Goal: Check status: Check status

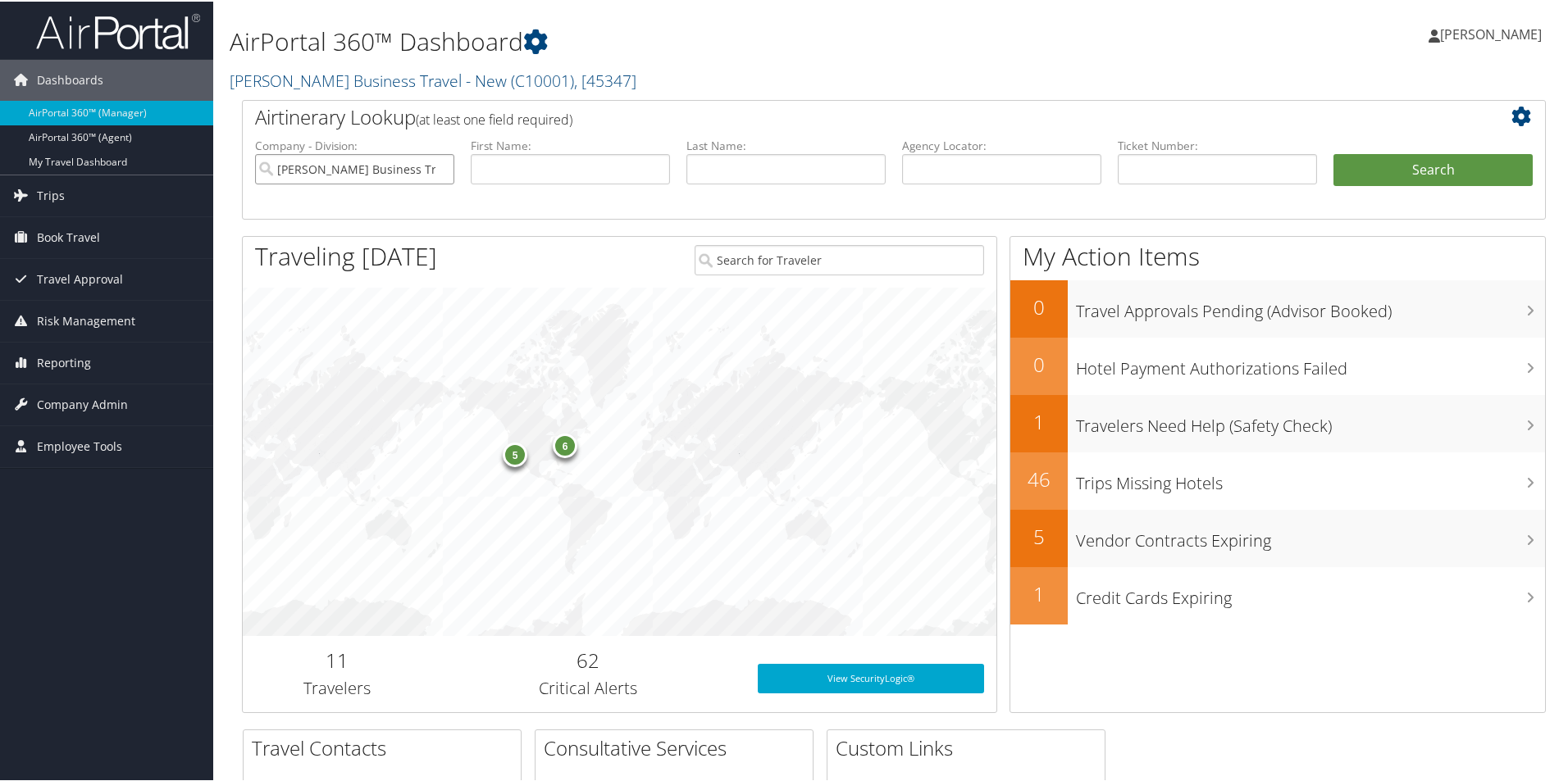
click at [430, 162] on input "[PERSON_NAME] Business Travel - New" at bounding box center [354, 168] width 199 height 30
click at [929, 172] on input "text" at bounding box center [1001, 168] width 199 height 30
paste input "DD0NXV"
type input "DD0NXV"
click at [1373, 153] on button "Search" at bounding box center [1433, 169] width 199 height 32
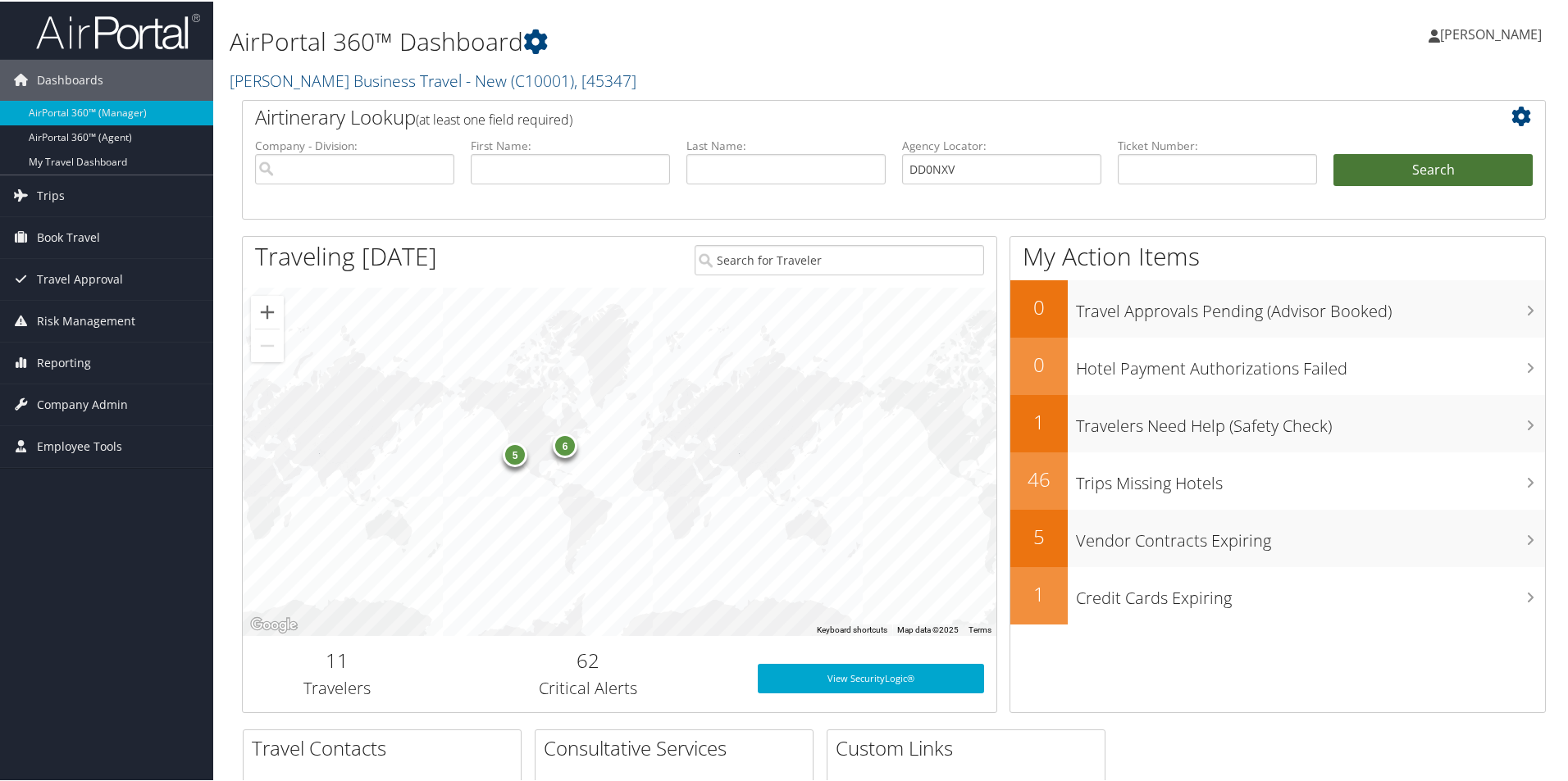
click at [1374, 153] on button "Search" at bounding box center [1433, 169] width 199 height 32
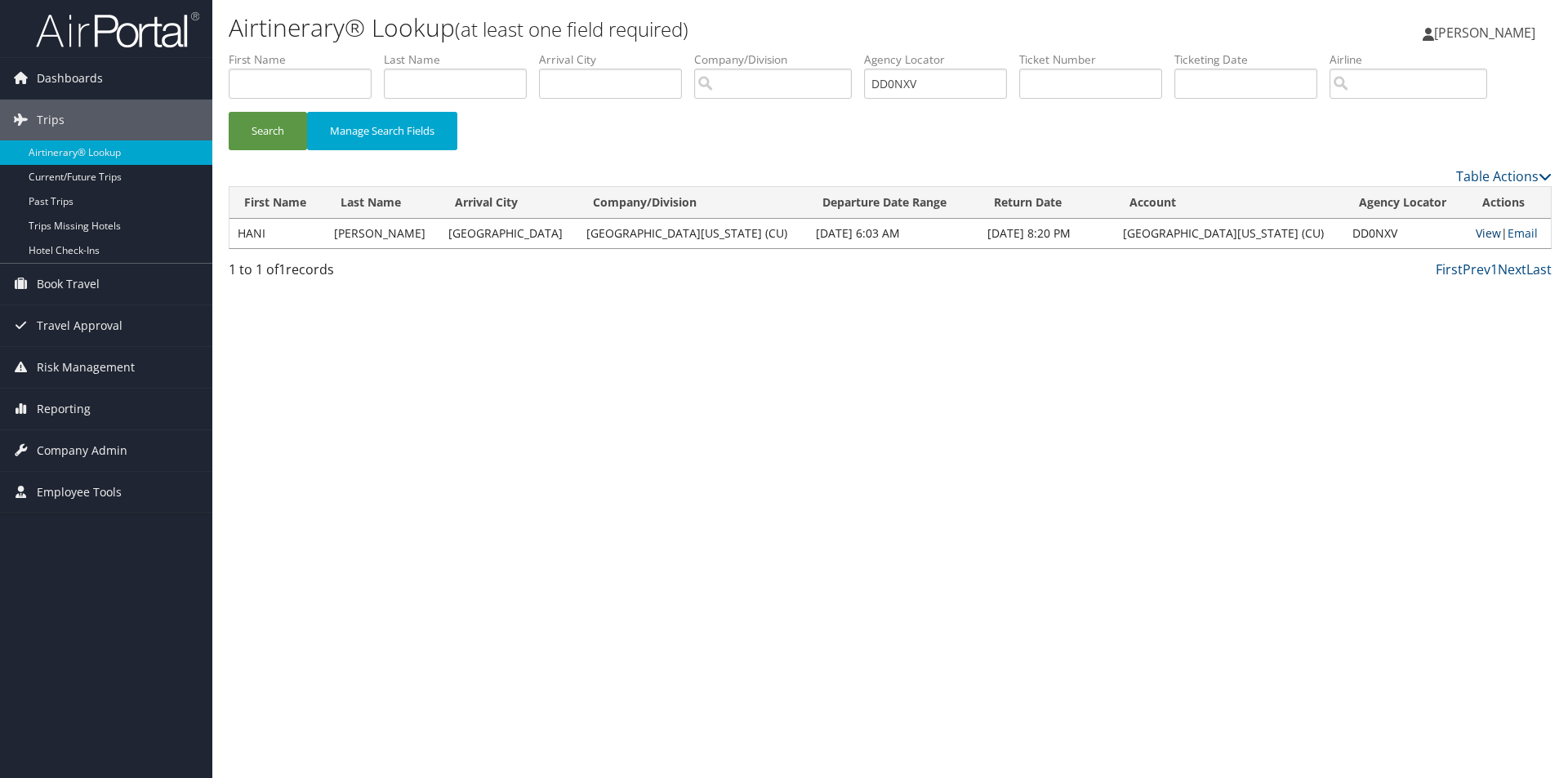
click at [1476, 231] on link "View" at bounding box center [1488, 233] width 25 height 16
